Goal: Book appointment/travel/reservation

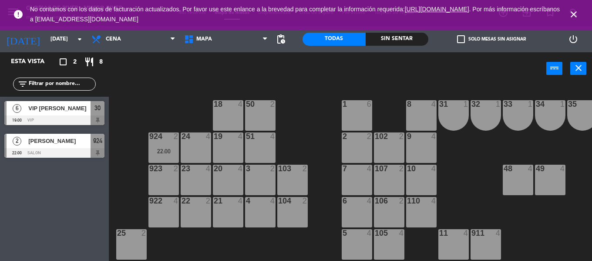
click at [64, 146] on div "[PERSON_NAME]" at bounding box center [58, 141] width 63 height 14
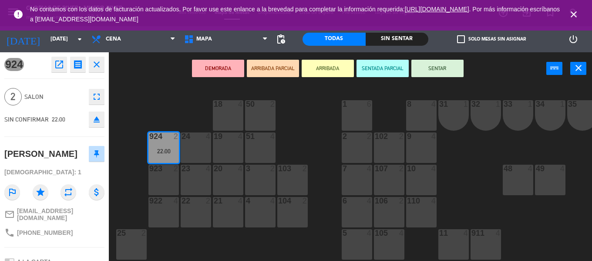
click at [97, 66] on icon "close" at bounding box center [96, 64] width 10 height 10
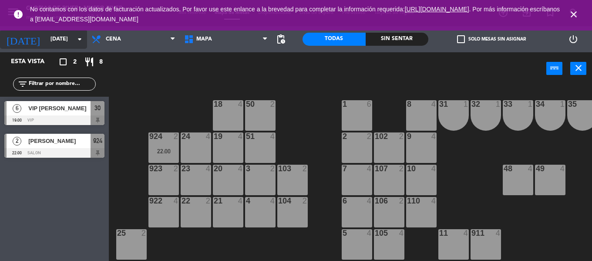
click at [53, 36] on input "[DATE]" at bounding box center [83, 39] width 74 height 15
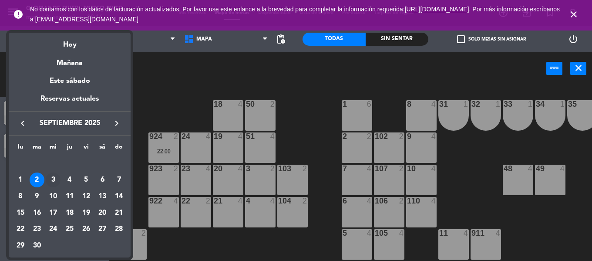
click at [52, 182] on div "3" at bounding box center [53, 179] width 15 height 15
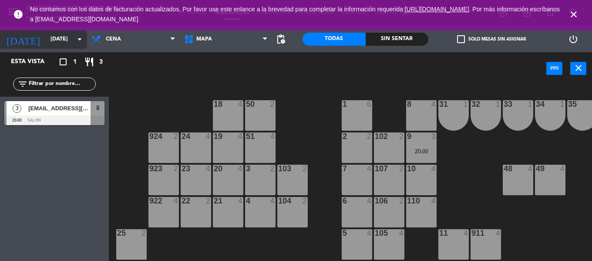
click at [77, 39] on icon "arrow_drop_down" at bounding box center [79, 39] width 10 height 10
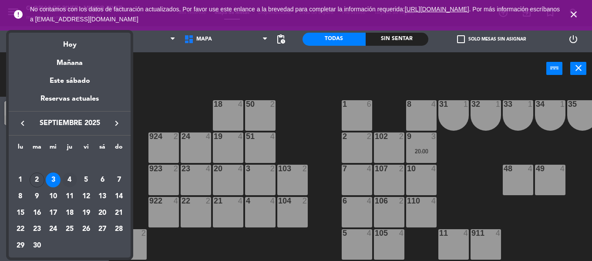
click at [69, 175] on div "4" at bounding box center [69, 179] width 15 height 15
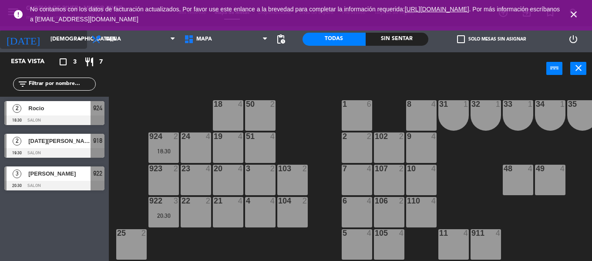
click at [65, 38] on input "[DEMOGRAPHIC_DATA][DATE]" at bounding box center [83, 39] width 74 height 15
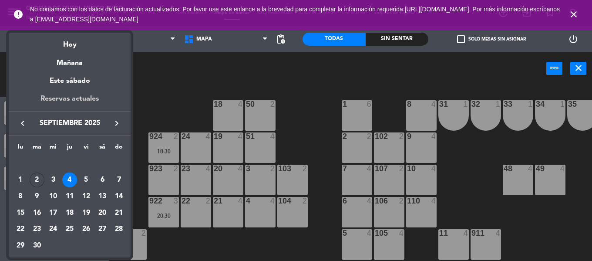
click at [79, 104] on div "Reservas actuales" at bounding box center [70, 102] width 122 height 18
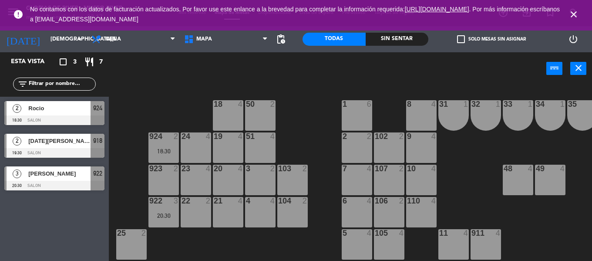
type input "[DATE]"
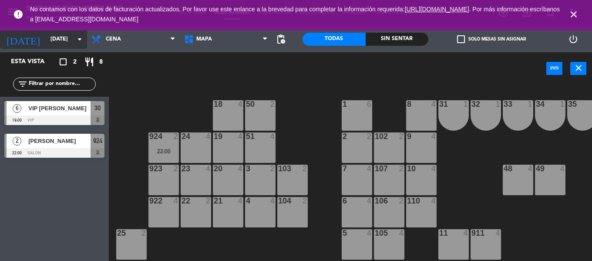
click at [71, 44] on input "[DATE]" at bounding box center [83, 39] width 74 height 15
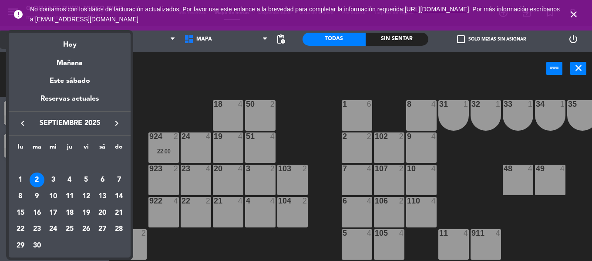
click at [71, 44] on div "Hoy" at bounding box center [70, 42] width 122 height 18
